Goal: Information Seeking & Learning: Find contact information

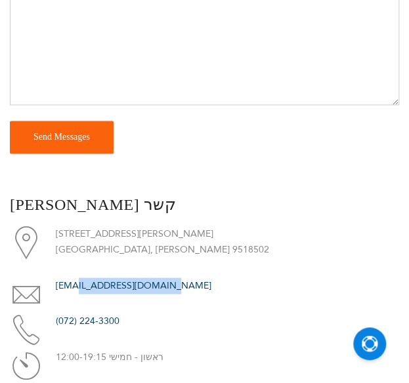
scroll to position [23, 0]
drag, startPoint x: 155, startPoint y: 292, endPoint x: 52, endPoint y: 282, distance: 102.8
click at [52, 282] on li "[EMAIL_ADDRESS][DOMAIN_NAME]" at bounding box center [204, 285] width 389 height 16
copy li "[EMAIL_ADDRESS][DOMAIN_NAME]"
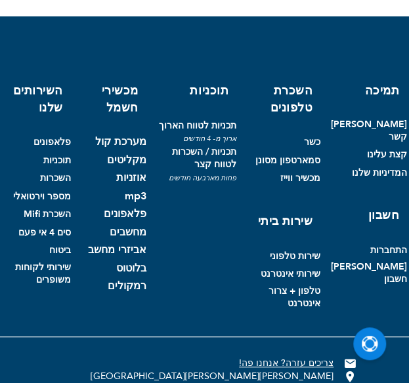
scroll to position [1246, 0]
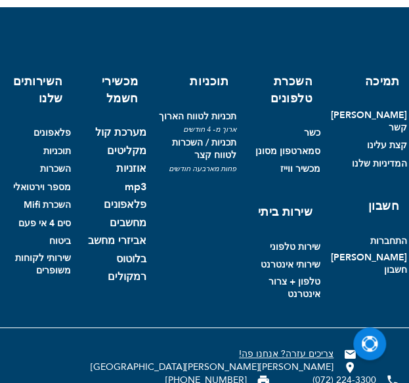
click at [239, 348] on link "!צריכים עזרה? אנחנו פה" at bounding box center [286, 354] width 94 height 12
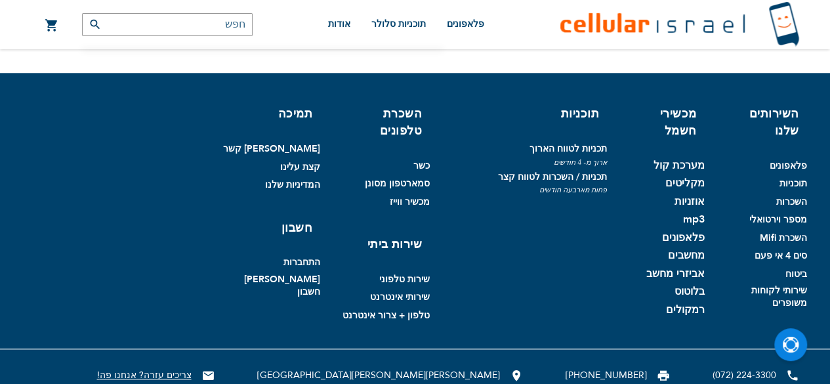
scroll to position [22, 0]
